Goal: Check status: Check status

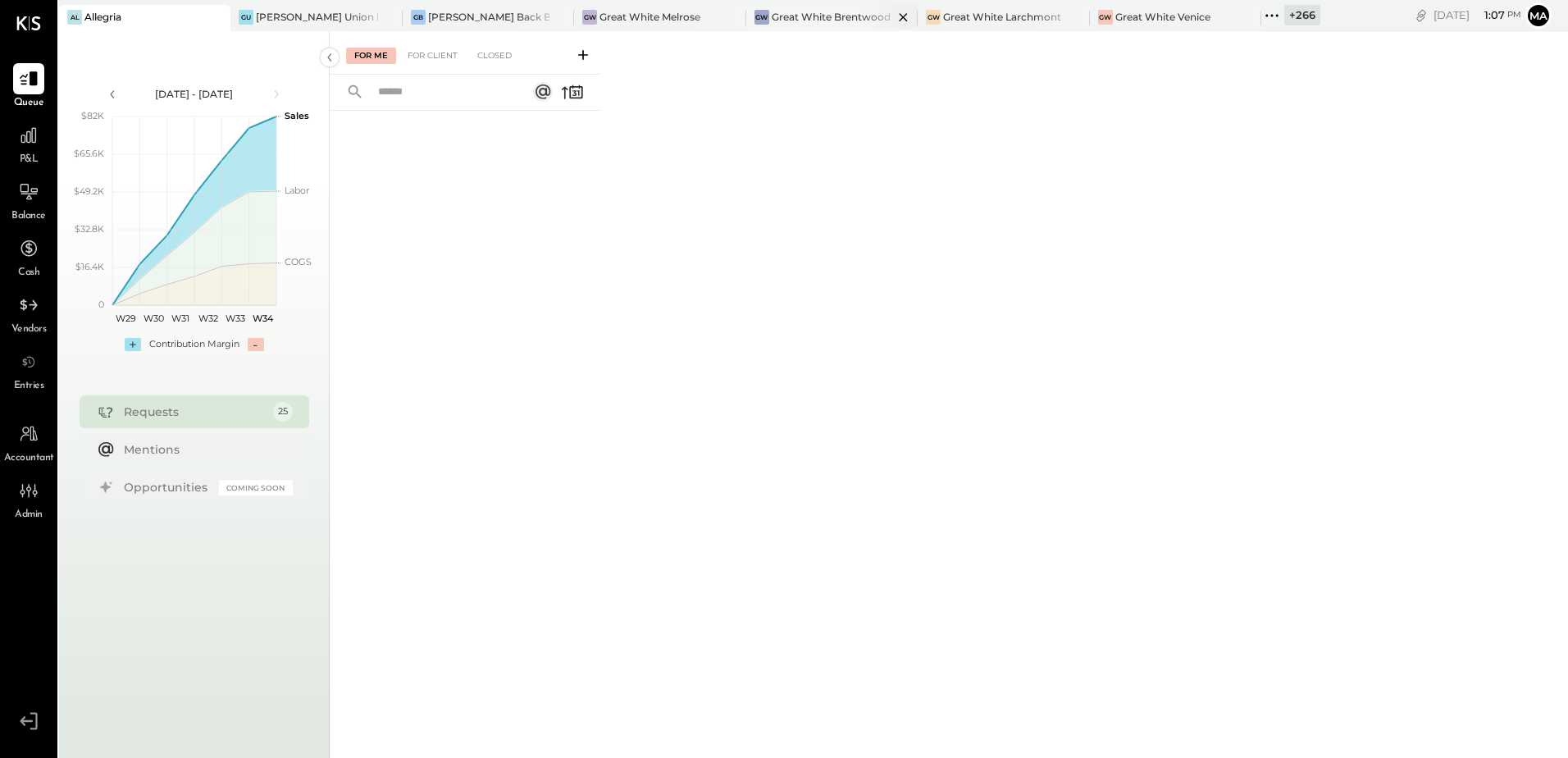
click at [802, 26] on div "GW Great White Brentwood" at bounding box center [831, 17] width 171 height 26
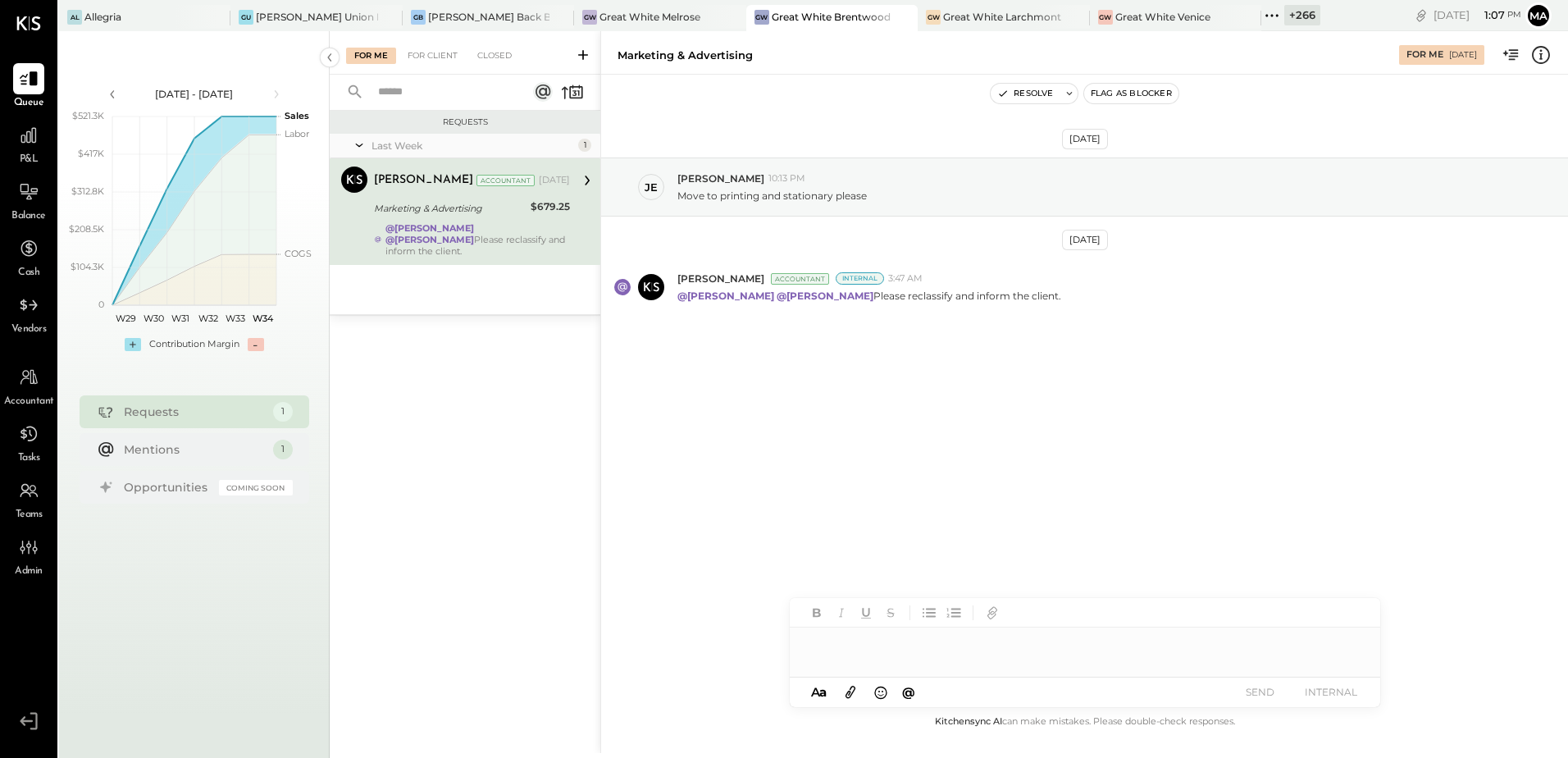
click at [1029, 429] on div "[DATE] [PERSON_NAME] 10:13 PM Move to printing and stationary please [DATE] [PE…" at bounding box center [1085, 278] width 967 height 324
click at [913, 203] on div "[PERSON_NAME] 10:13 PM Move to printing and stationary please" at bounding box center [1085, 187] width 967 height 59
click at [989, 486] on div "[DATE] [PERSON_NAME] 10:13 PM Move to printing and stationary please [DATE] [PE…" at bounding box center [1085, 393] width 967 height 637
click at [1541, 54] on icon at bounding box center [1540, 54] width 3 height 1
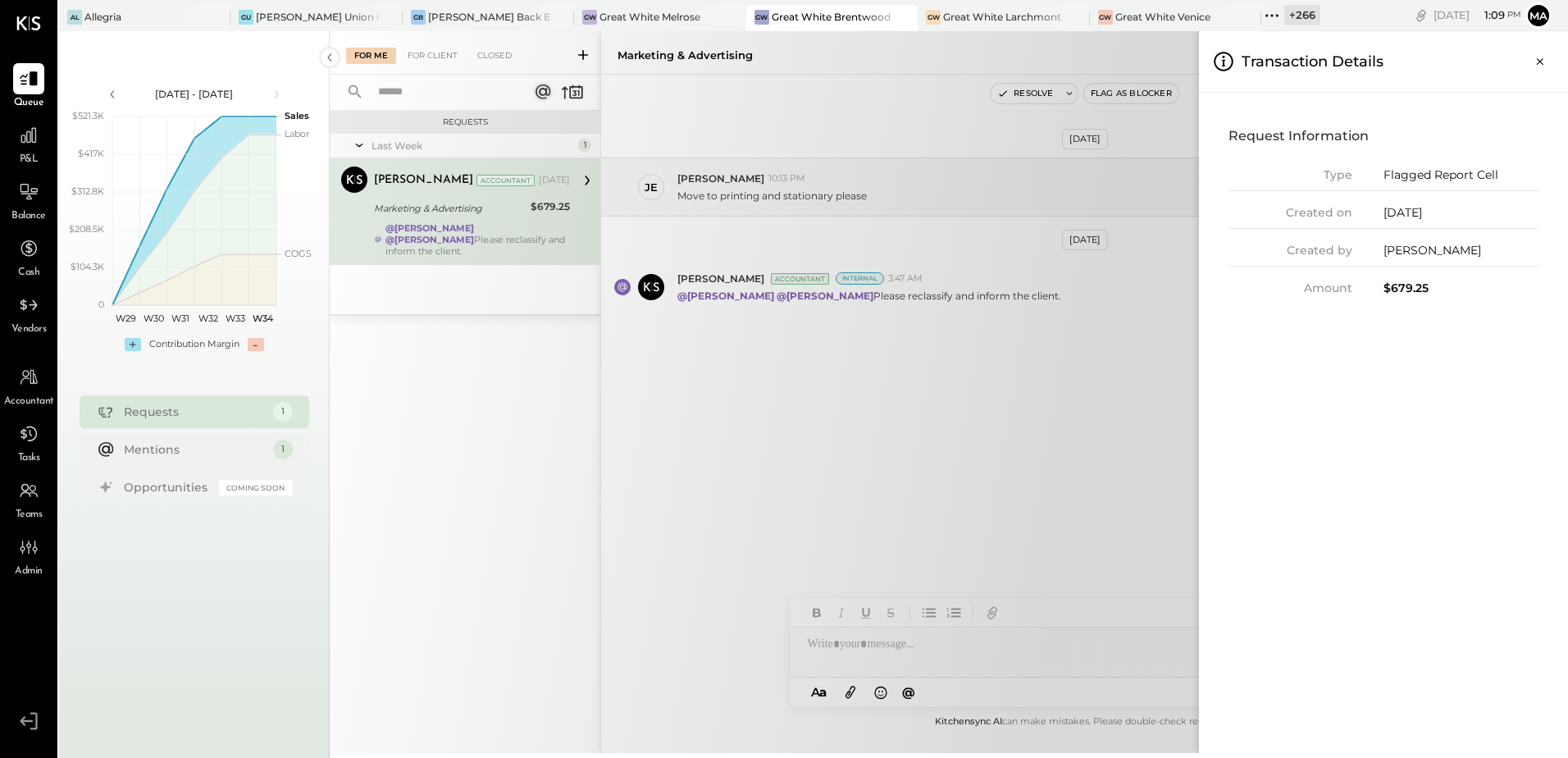
click at [526, 201] on div "For Me For Client Closed Requests Last Week 1 [PERSON_NAME] Accountant [PERSON_…" at bounding box center [948, 392] width 1238 height 722
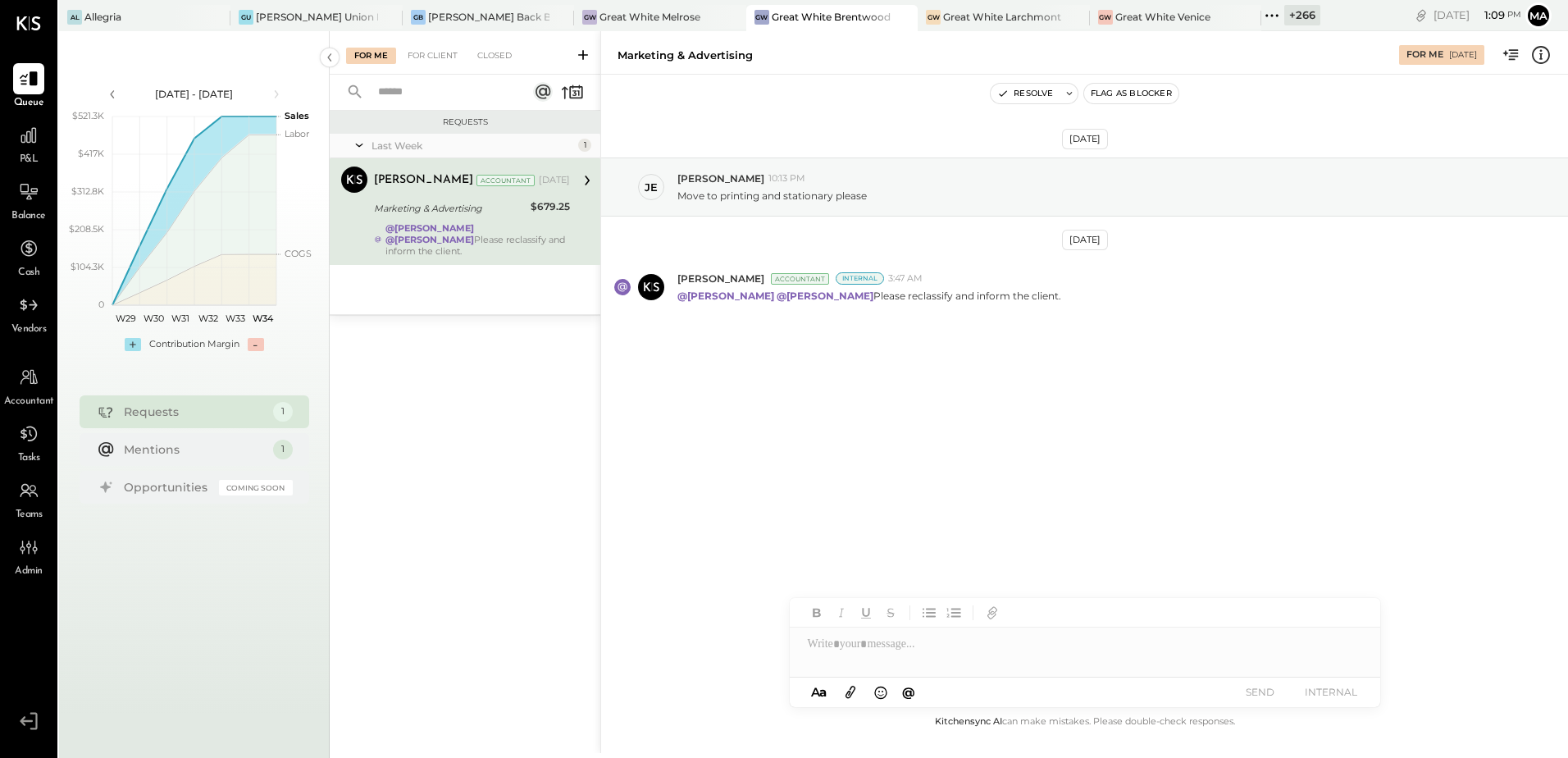
click at [1537, 57] on icon at bounding box center [1541, 55] width 21 height 21
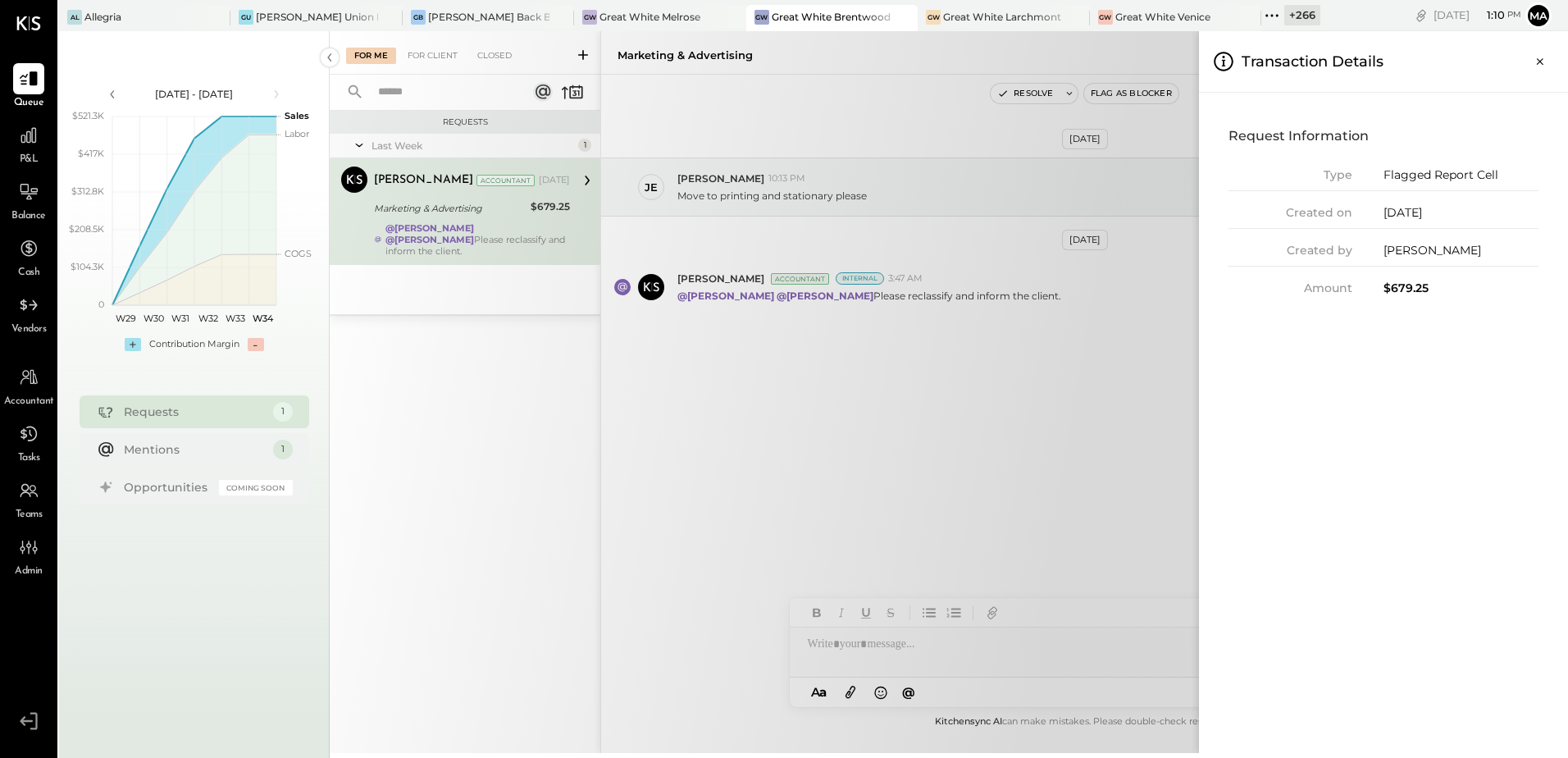
click at [910, 397] on div "For Me For Client Closed Requests Last Week 1 [PERSON_NAME] Accountant [PERSON_…" at bounding box center [948, 392] width 1238 height 722
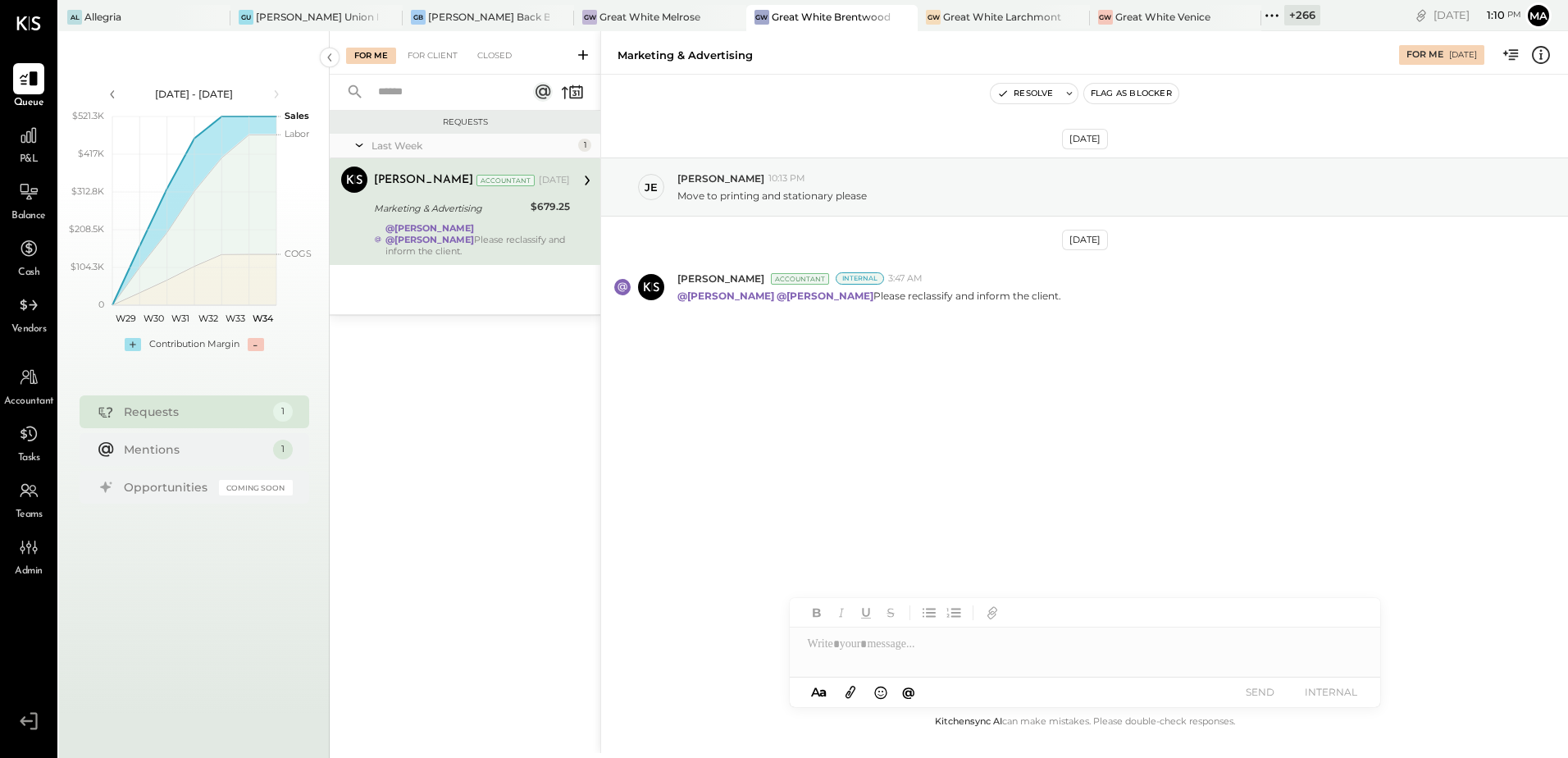
click at [972, 482] on div "[DATE] [PERSON_NAME] 10:13 PM Move to printing and stationary please [DATE] [PE…" at bounding box center [1085, 393] width 967 height 637
click at [944, 428] on div "[DATE] [PERSON_NAME] 10:13 PM Move to printing and stationary please [DATE] [PE…" at bounding box center [1085, 278] width 967 height 324
click at [864, 483] on div "[DATE] [PERSON_NAME] 10:13 PM Move to printing and stationary please [DATE] [PE…" at bounding box center [1085, 393] width 967 height 637
